Goal: Information Seeking & Learning: Learn about a topic

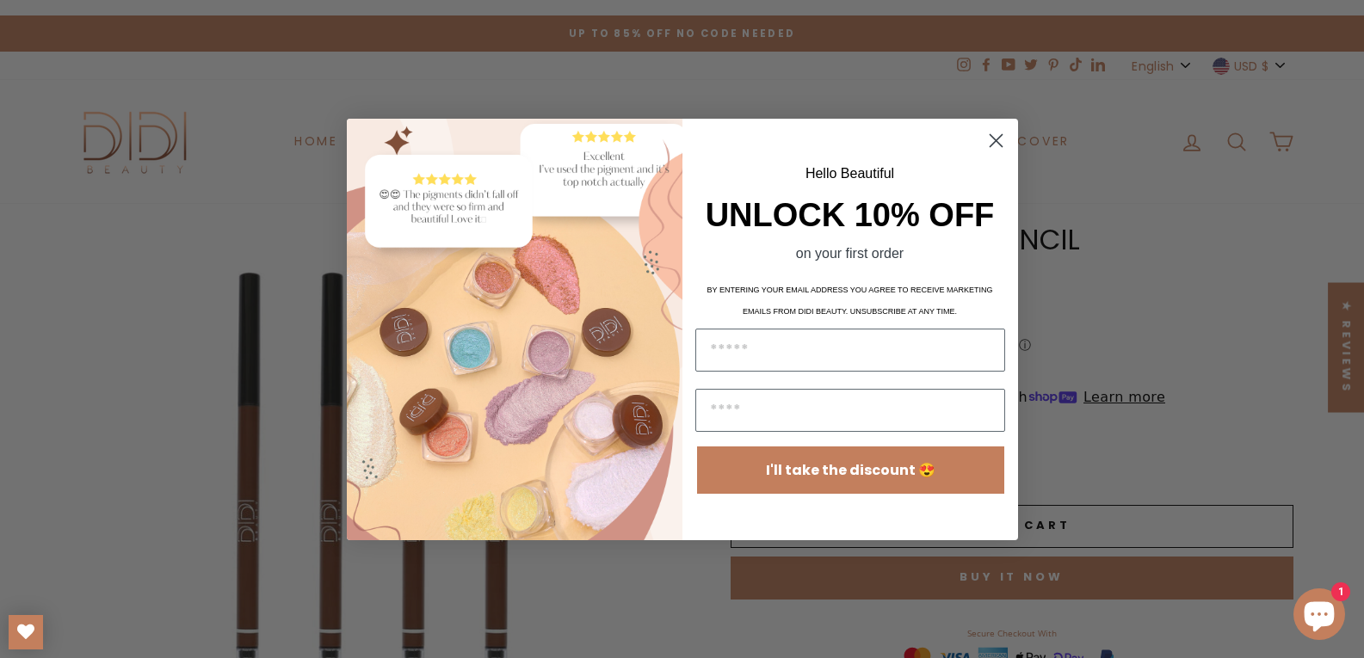
click at [1002, 139] on circle "Close dialog" at bounding box center [995, 140] width 28 height 28
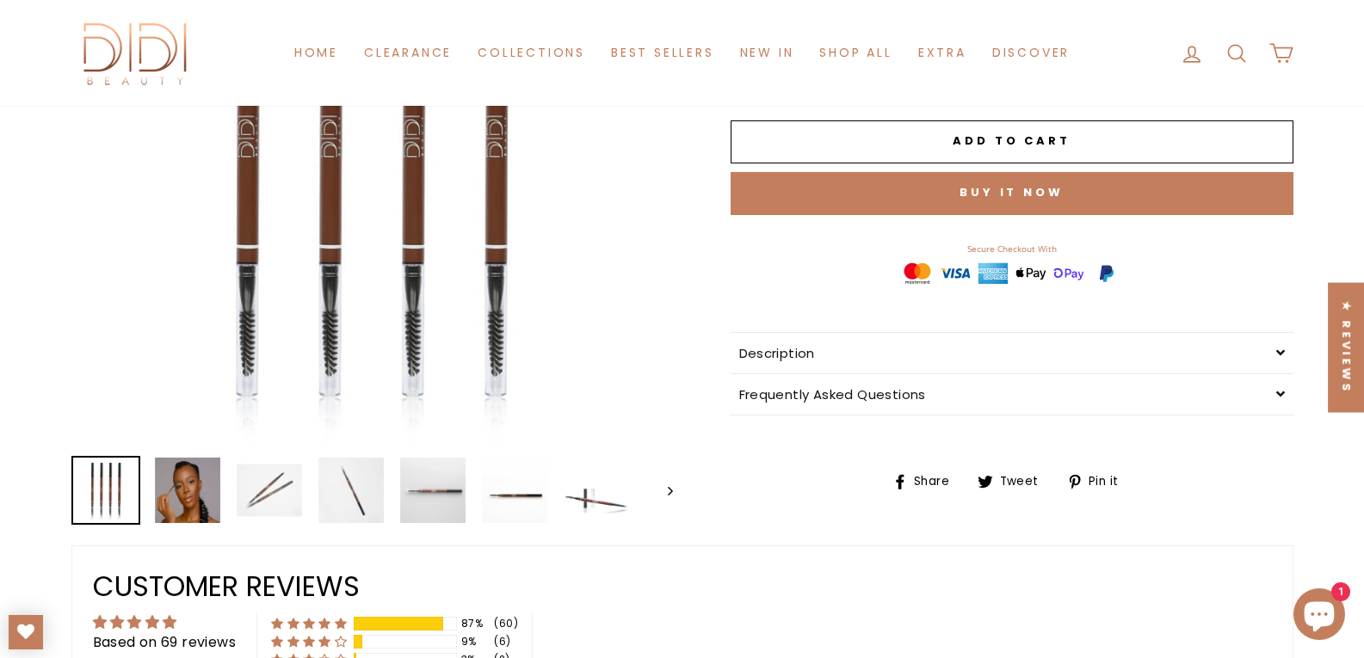
scroll to position [344, 0]
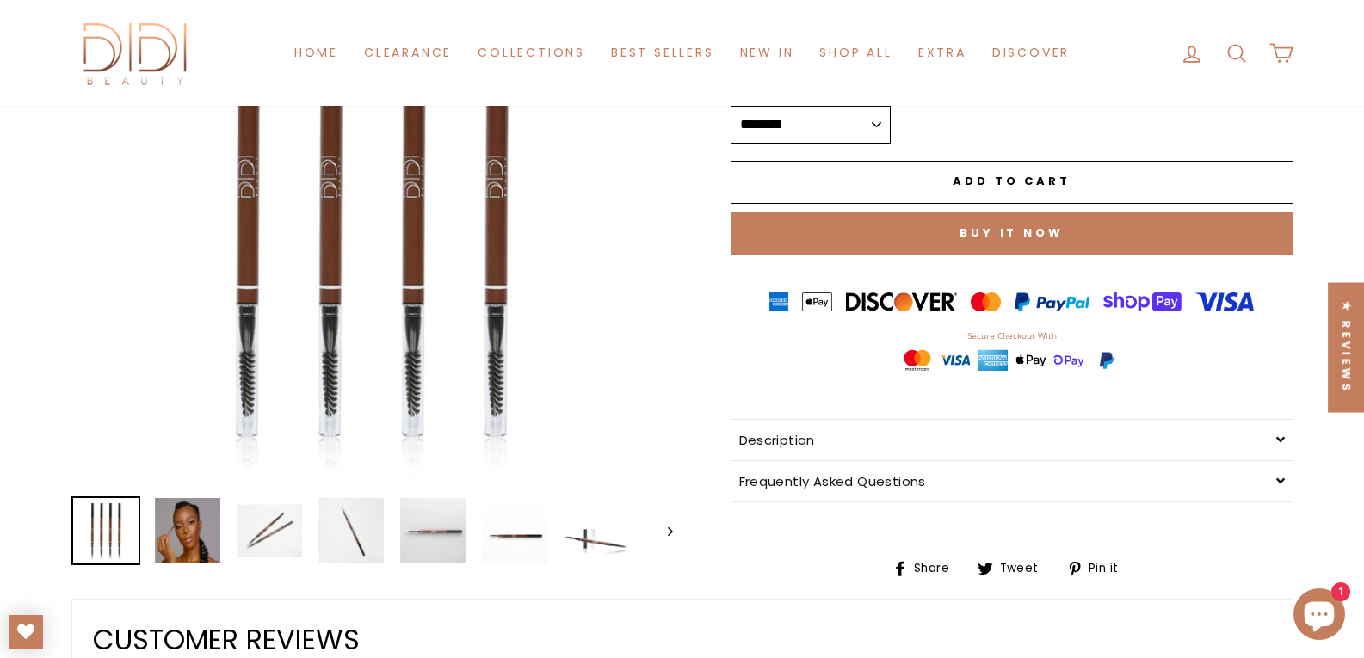
drag, startPoint x: 569, startPoint y: 131, endPoint x: 568, endPoint y: 119, distance: 12.1
drag, startPoint x: 568, startPoint y: 119, endPoint x: 641, endPoint y: 113, distance: 73.4
drag, startPoint x: 641, startPoint y: 113, endPoint x: 663, endPoint y: 108, distance: 22.1
click at [178, 522] on img at bounding box center [187, 530] width 65 height 65
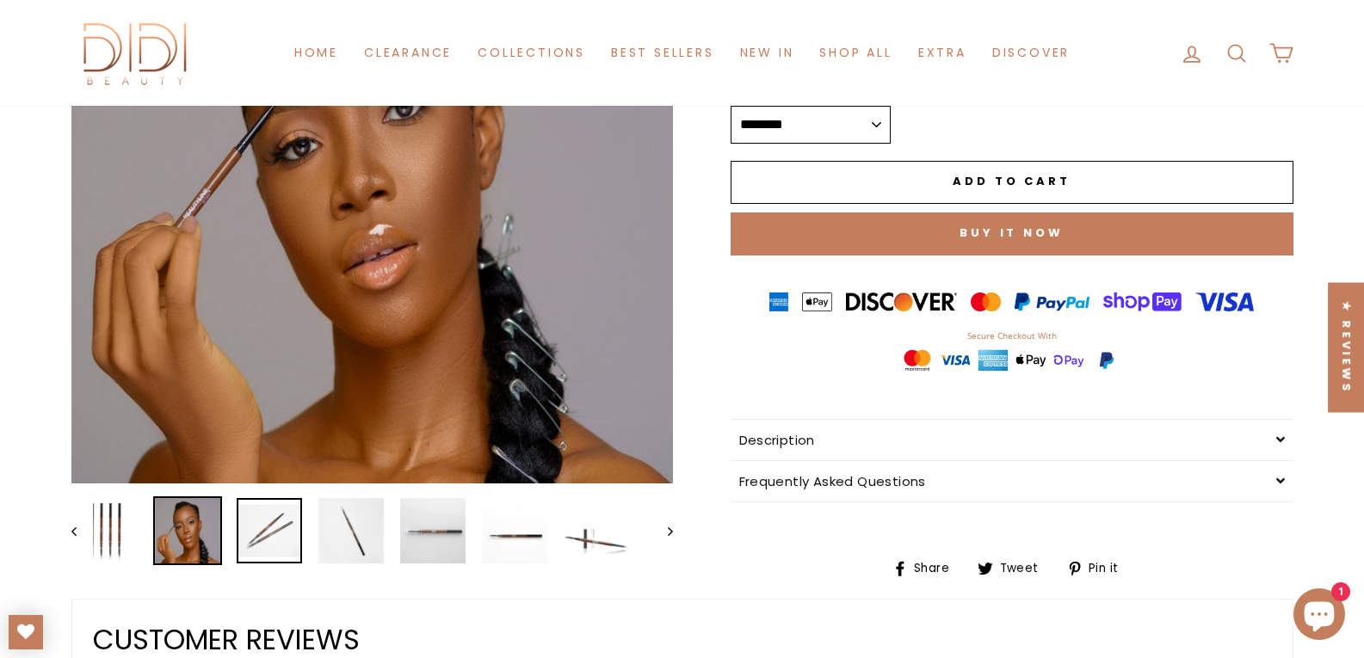
click at [280, 528] on img at bounding box center [269, 530] width 65 height 65
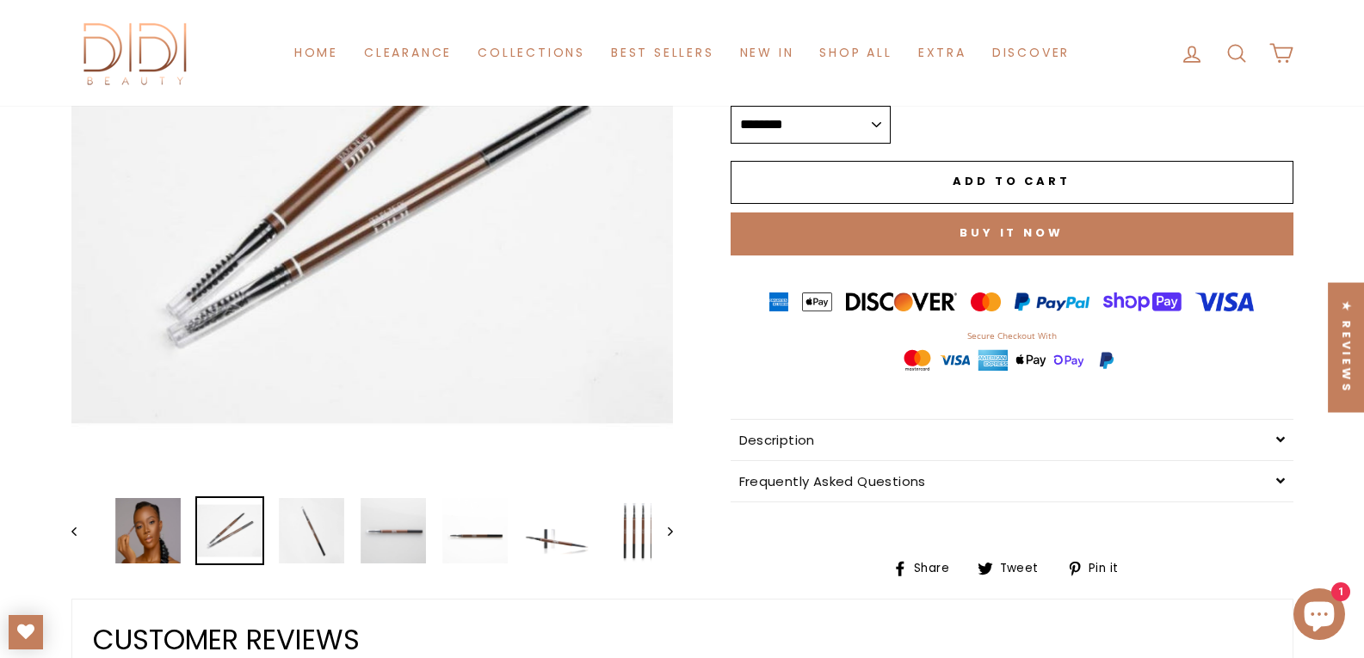
click at [237, 539] on img at bounding box center [229, 530] width 65 height 65
click at [336, 528] on img at bounding box center [311, 530] width 65 height 65
click at [302, 508] on link at bounding box center [311, 530] width 65 height 65
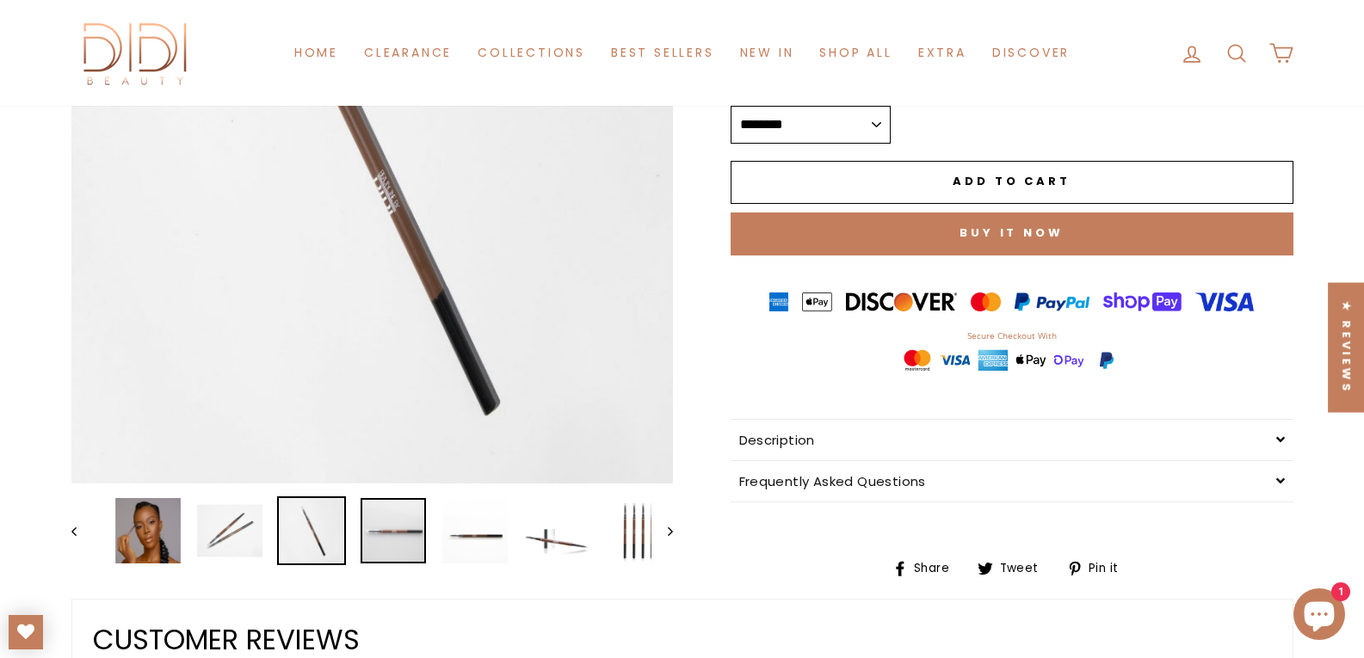
click at [383, 530] on img at bounding box center [393, 530] width 65 height 65
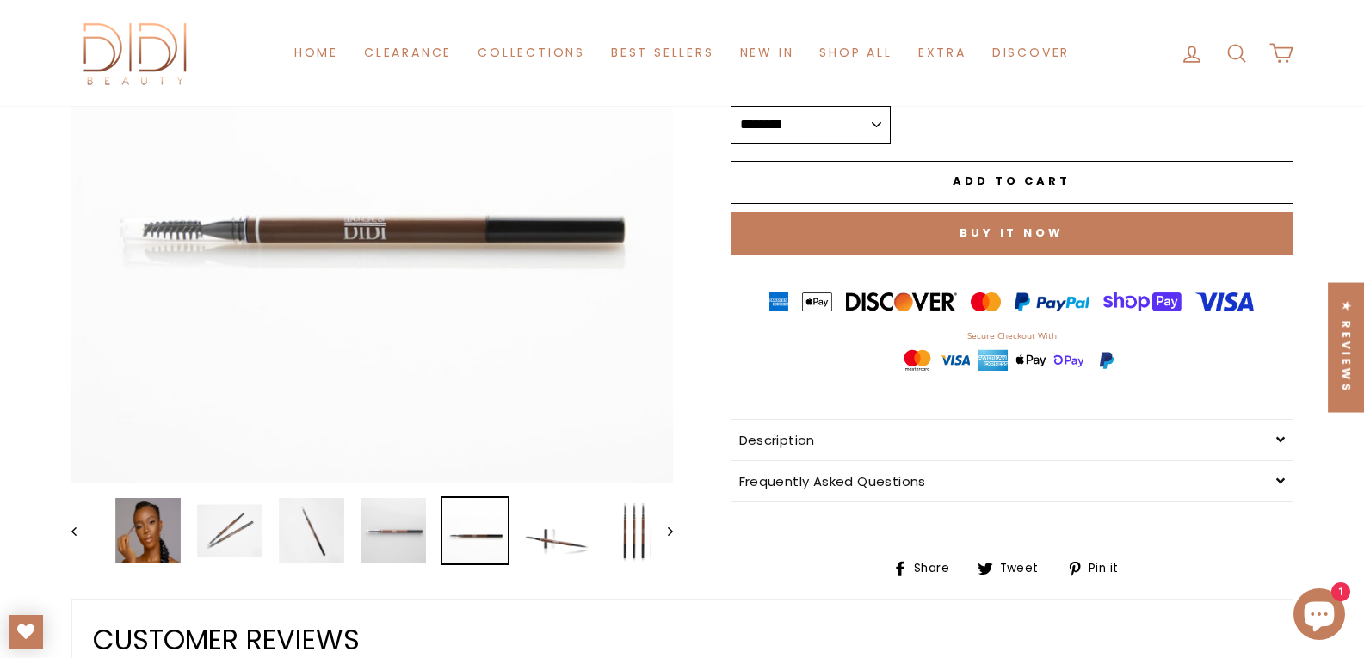
click at [467, 553] on img at bounding box center [474, 530] width 65 height 65
click at [509, 530] on div at bounding box center [475, 531] width 69 height 69
click at [551, 535] on img at bounding box center [556, 530] width 65 height 65
click at [562, 539] on link at bounding box center [556, 530] width 65 height 65
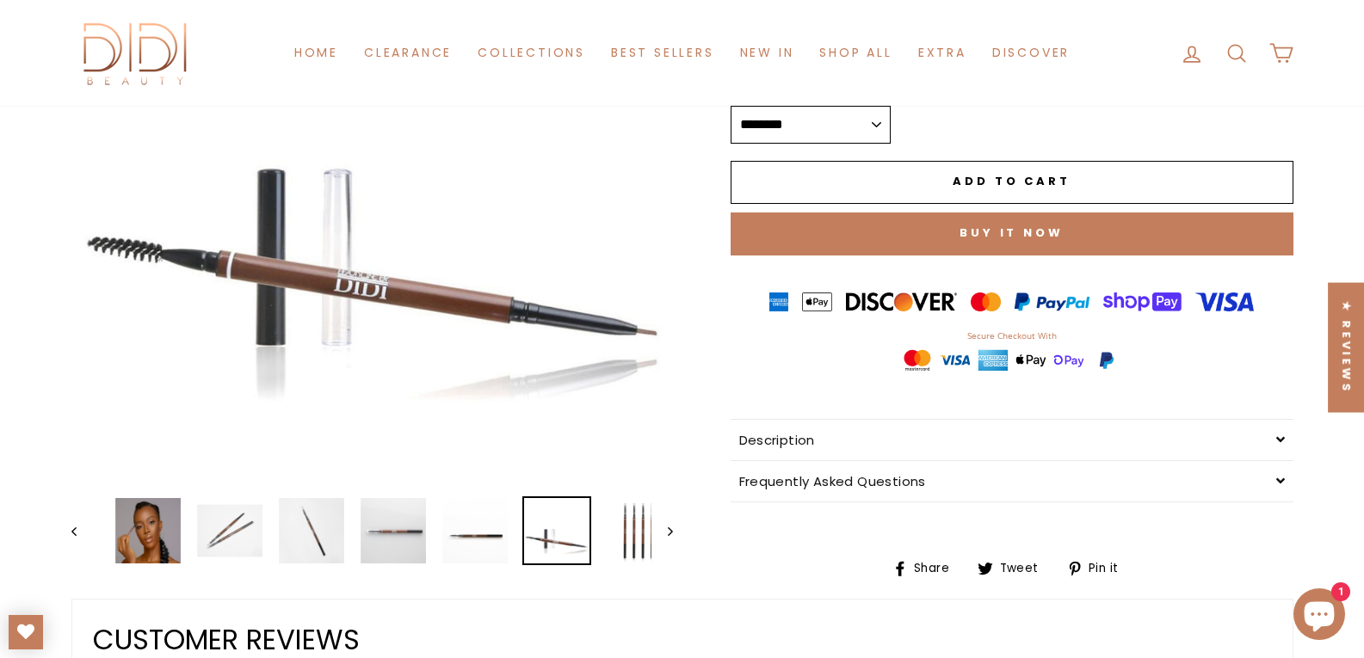
drag, startPoint x: 575, startPoint y: 167, endPoint x: 642, endPoint y: 151, distance: 68.9
click at [628, 549] on img at bounding box center [638, 530] width 65 height 65
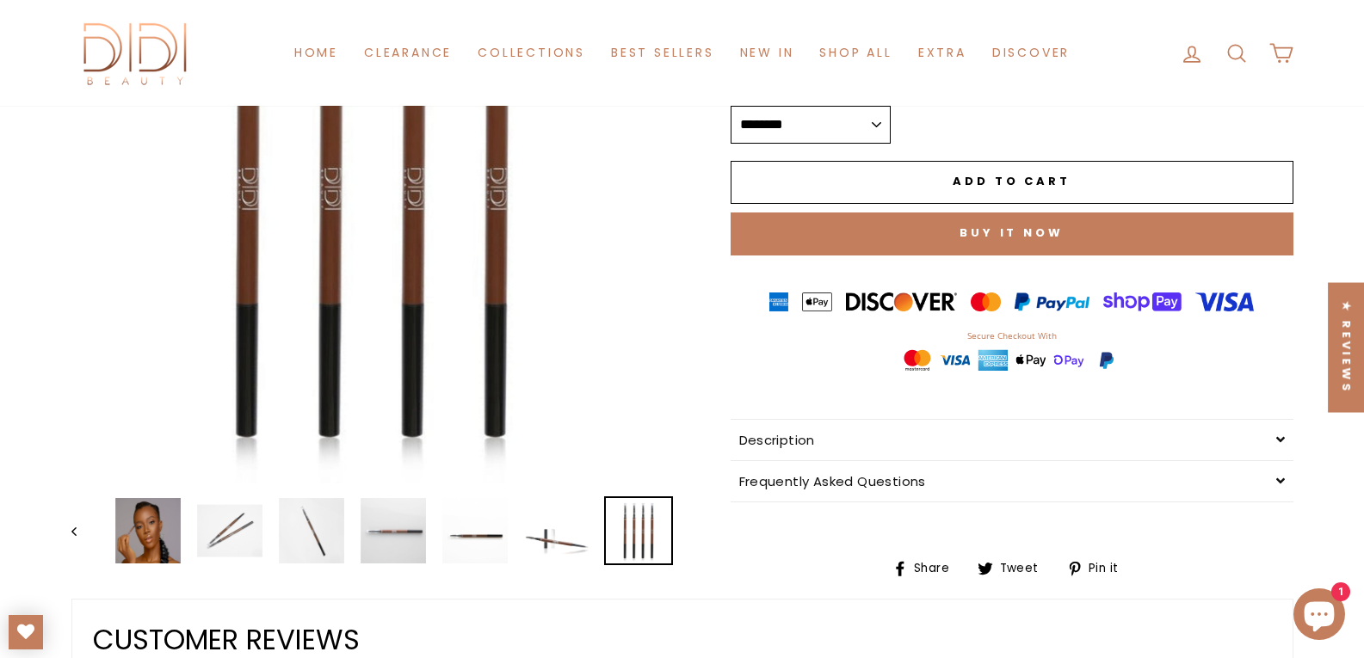
click at [83, 541] on button "Previous" at bounding box center [82, 531] width 22 height 69
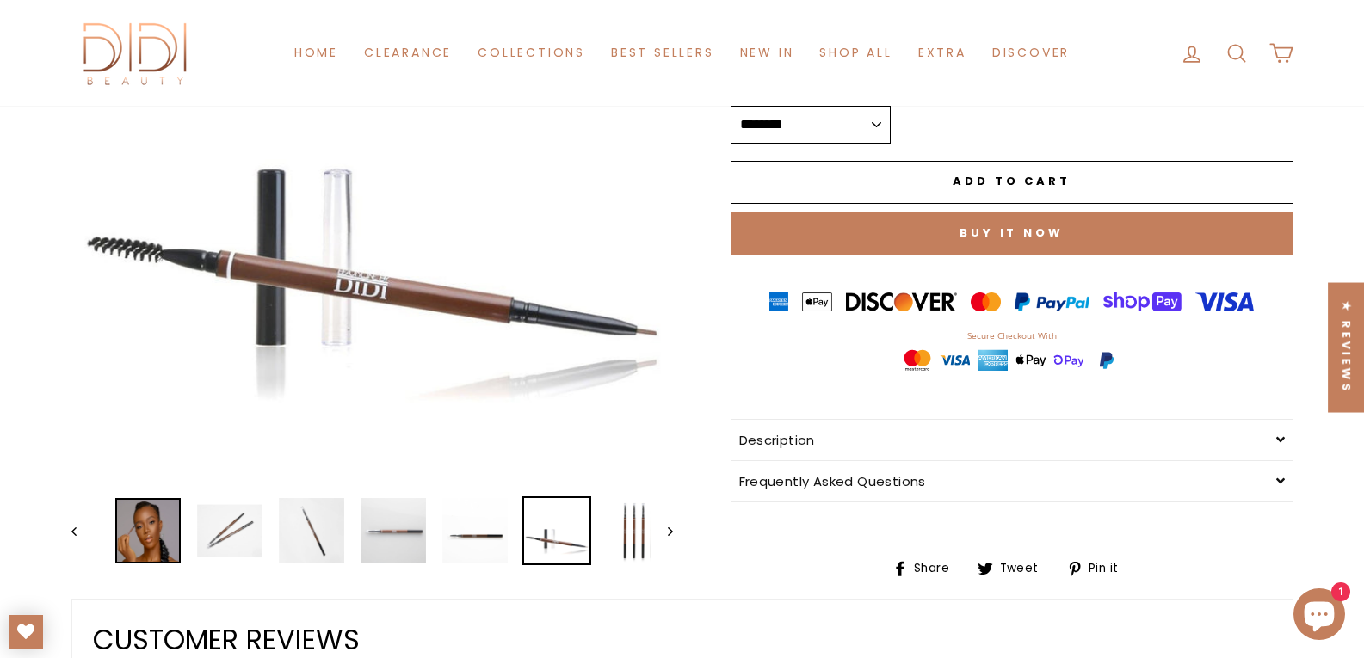
click at [120, 528] on img at bounding box center [147, 530] width 65 height 65
click at [149, 531] on link at bounding box center [147, 530] width 65 height 65
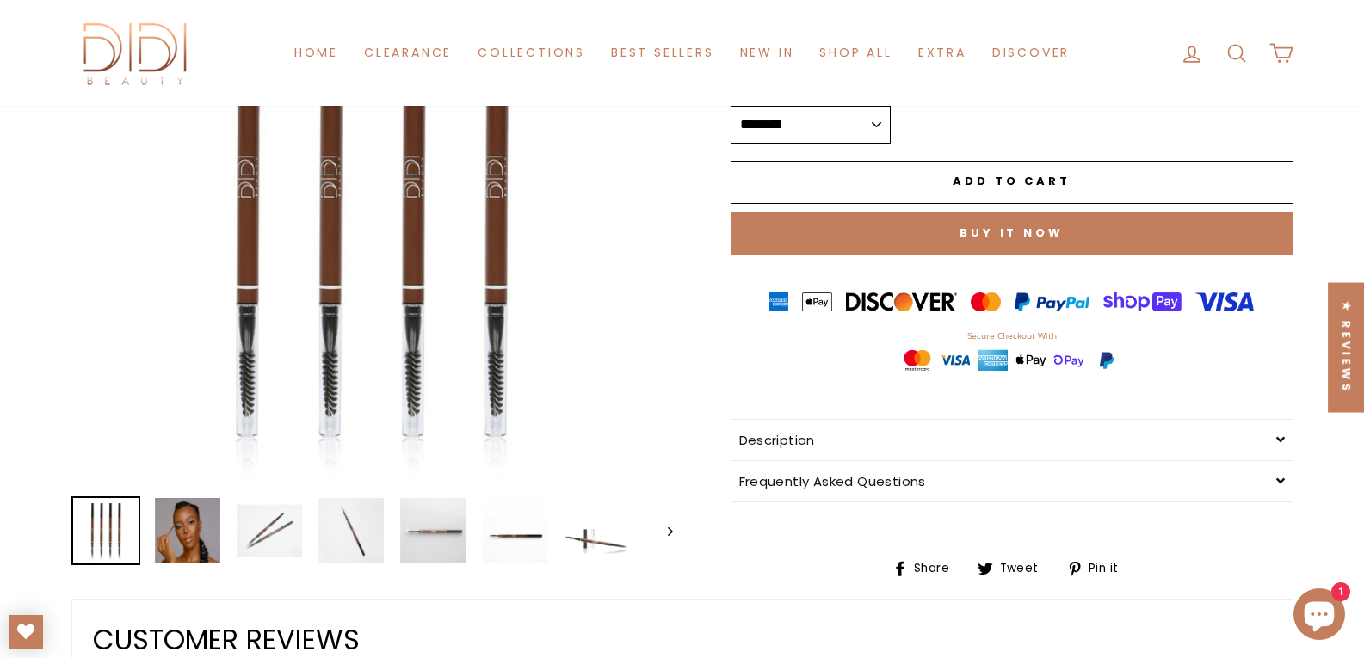
click at [121, 537] on img at bounding box center [105, 530] width 65 height 65
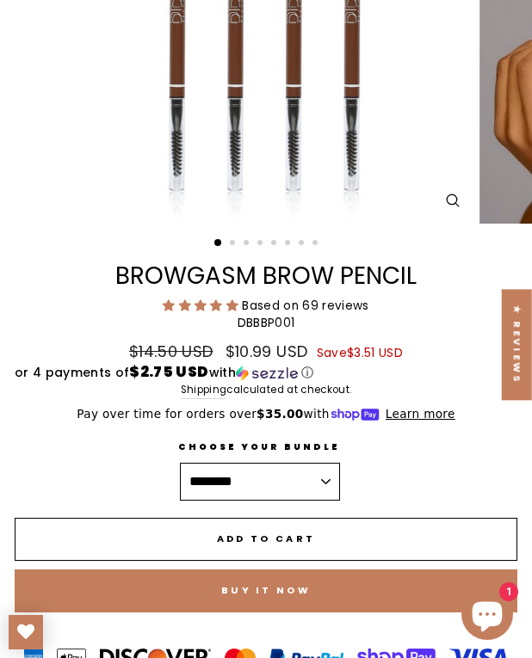
scroll to position [0, 0]
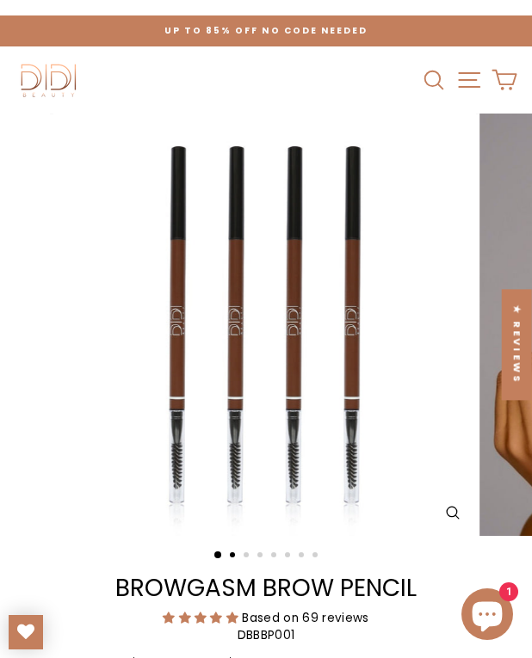
click at [232, 557] on button "2" at bounding box center [234, 557] width 9 height 9
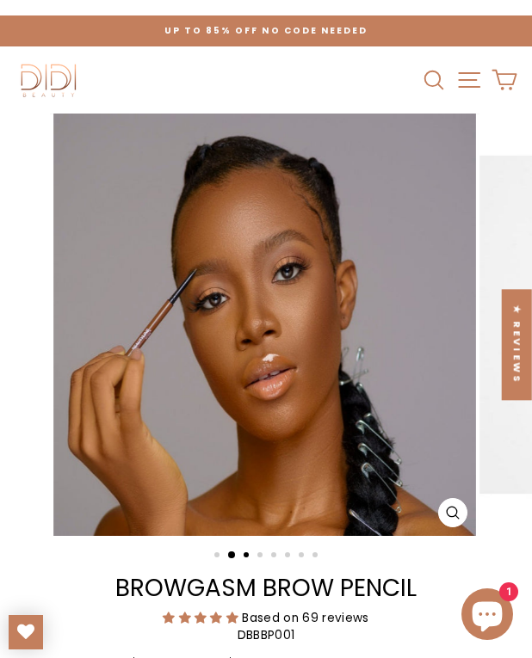
click at [244, 559] on button "3" at bounding box center [248, 557] width 9 height 9
